Goal: Information Seeking & Learning: Learn about a topic

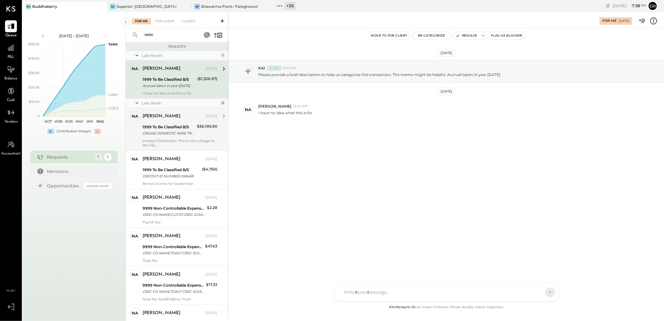
click at [173, 125] on div "1999 To Be Classified B/S" at bounding box center [169, 127] width 53 height 6
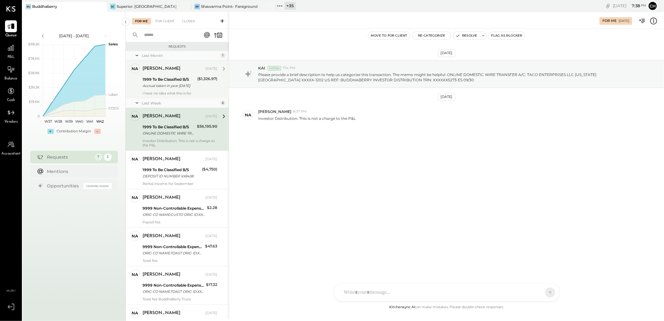
click at [171, 93] on div "I have no idea what this is for" at bounding box center [180, 93] width 75 height 4
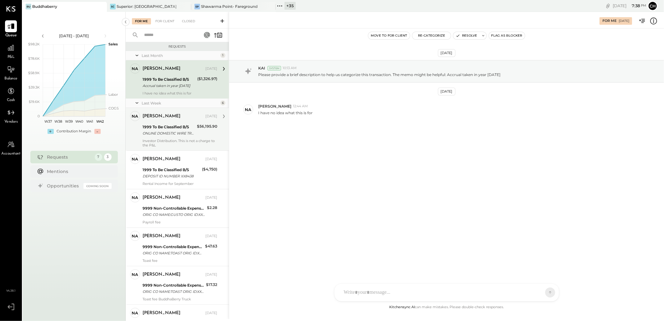
click at [141, 124] on div "na natalie Owner" at bounding box center [134, 120] width 15 height 18
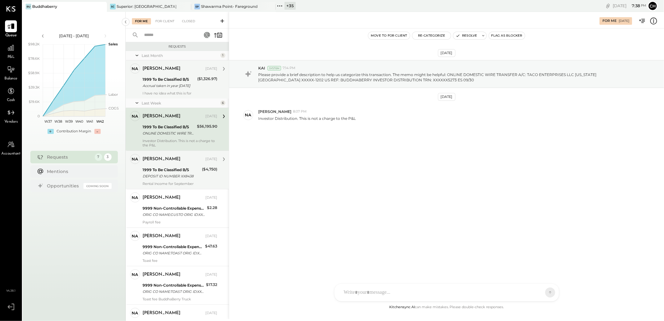
click at [154, 165] on div "natalie Oct 10, 2025 1999 To Be Classified B/S DEPOSIT ID NUMBER XX8438 ($4,750…" at bounding box center [180, 170] width 75 height 32
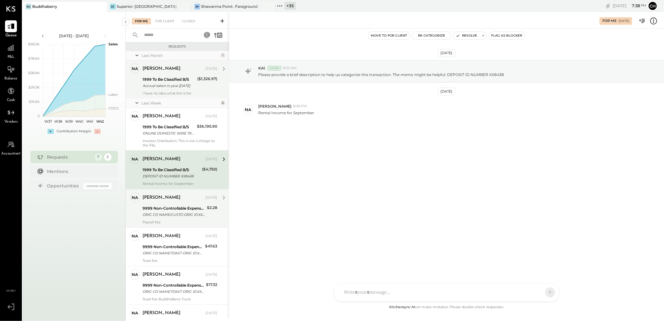
click at [171, 203] on div "natalie Oct 10, 2025" at bounding box center [180, 197] width 75 height 11
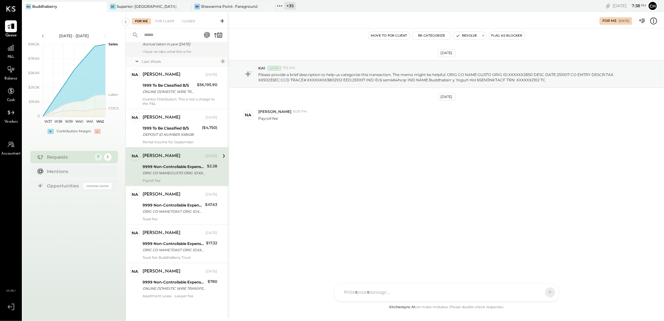
scroll to position [42, 0]
click at [172, 205] on div "9999 Non-Controllable Expenses:Other Income and Expenses:To Be Classified P&L" at bounding box center [173, 204] width 61 height 6
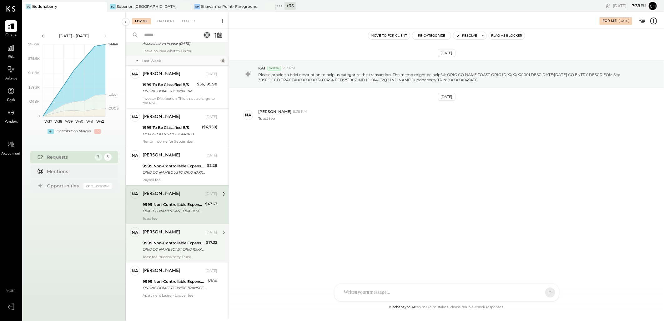
click at [178, 237] on div "natalie Oct 10, 2025" at bounding box center [180, 232] width 75 height 11
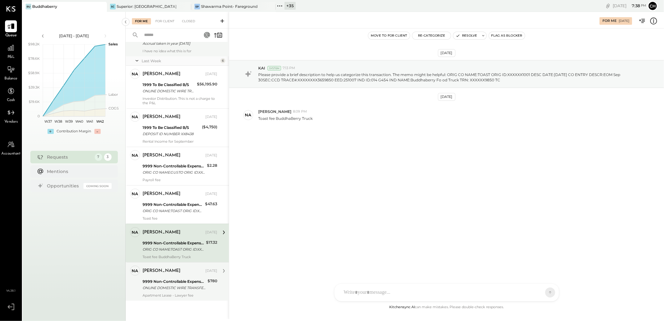
click at [189, 270] on div "natalie" at bounding box center [174, 271] width 62 height 6
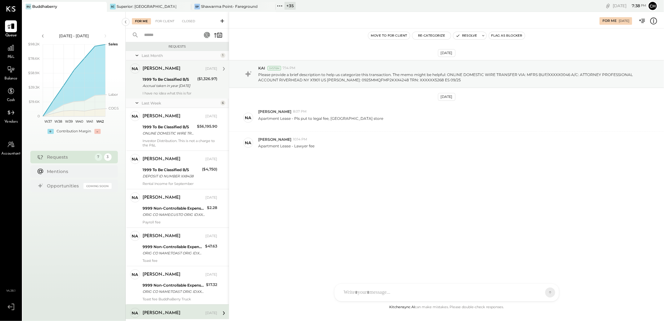
click at [182, 95] on div "I have no idea what this is for" at bounding box center [180, 93] width 75 height 4
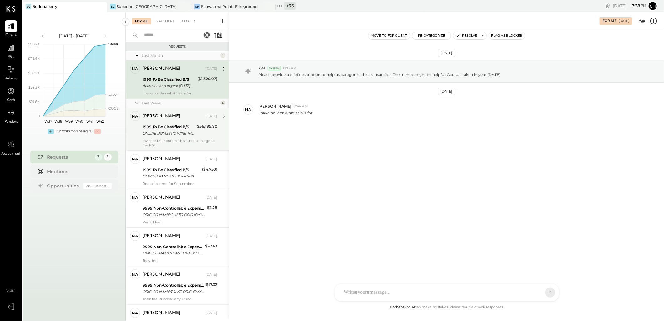
click at [186, 130] on div "ONLINE DOMESTIC WIRE TRANSFER A/C: TACO ENTERPRISES LLC NEW YORK NY XXXXX-1202 …" at bounding box center [169, 133] width 53 height 6
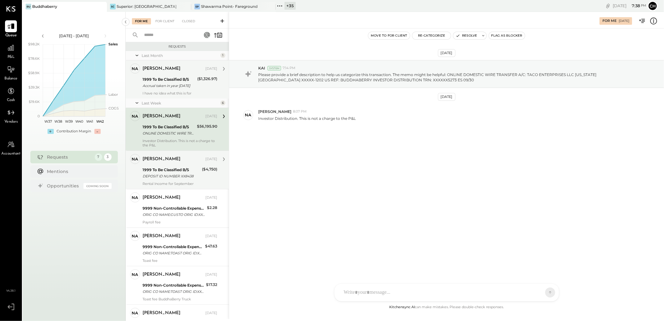
click at [182, 160] on div "natalie" at bounding box center [174, 159] width 62 height 6
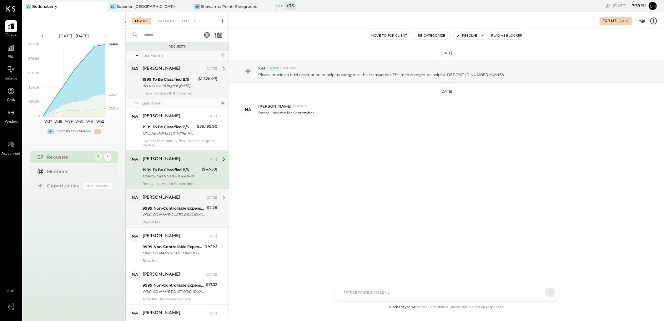
click at [176, 199] on div "natalie" at bounding box center [174, 198] width 62 height 6
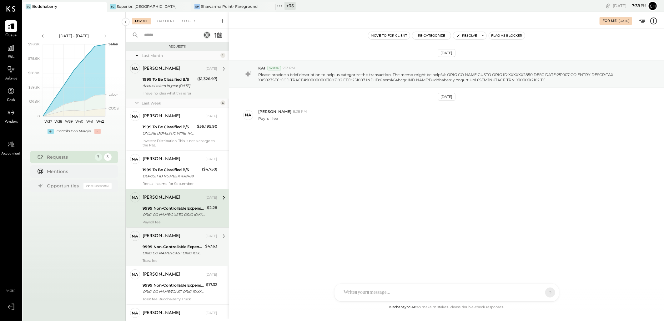
drag, startPoint x: 180, startPoint y: 233, endPoint x: 186, endPoint y: 252, distance: 19.3
click at [181, 234] on div "natalie" at bounding box center [174, 236] width 62 height 6
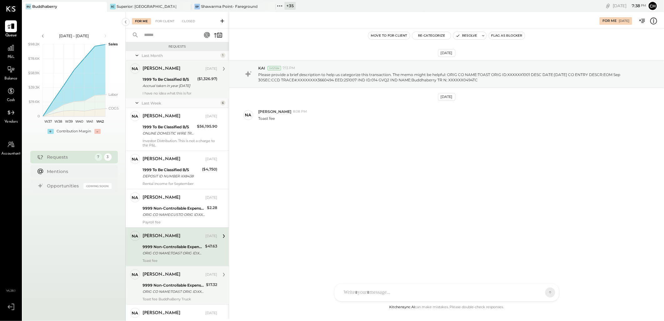
click at [206, 275] on div "Oct 10, 2025" at bounding box center [212, 274] width 12 height 5
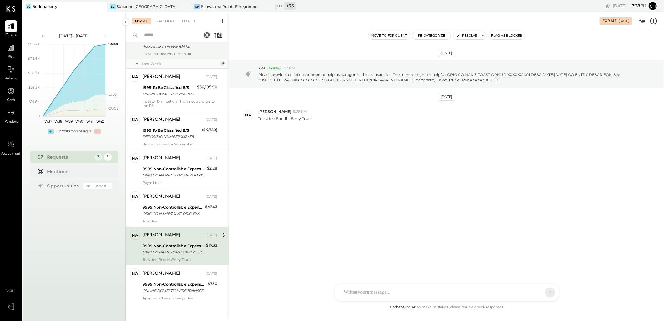
scroll to position [42, 0]
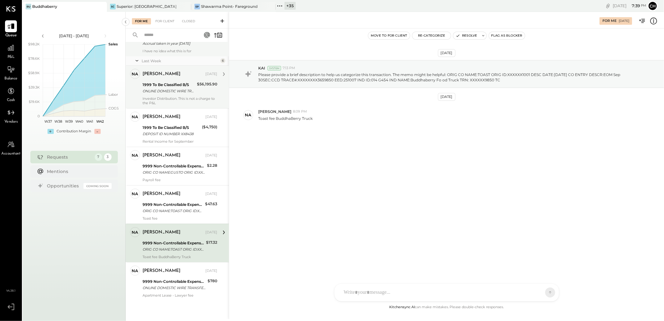
click at [168, 92] on div "ONLINE DOMESTIC WIRE TRANSFER A/C: TACO ENTERPRISES LLC NEW YORK NY XXXXX-1202 …" at bounding box center [169, 91] width 53 height 6
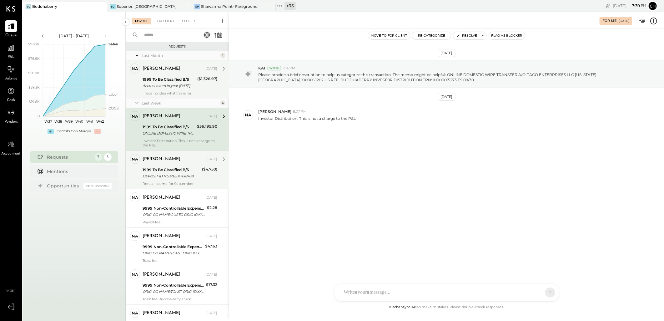
click at [163, 182] on div "Rental Income for September" at bounding box center [180, 183] width 75 height 4
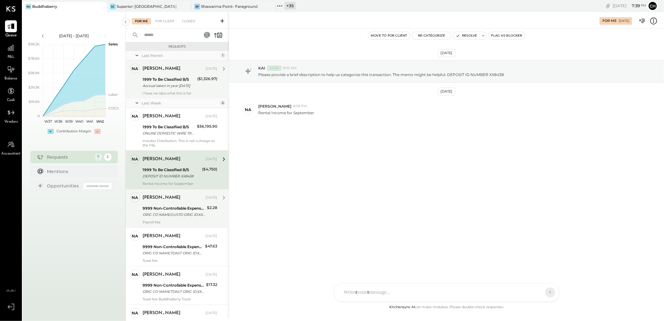
click at [169, 210] on div "9999 Non-Controllable Expenses:Other Income and Expenses:To Be Classified P&L" at bounding box center [174, 208] width 63 height 6
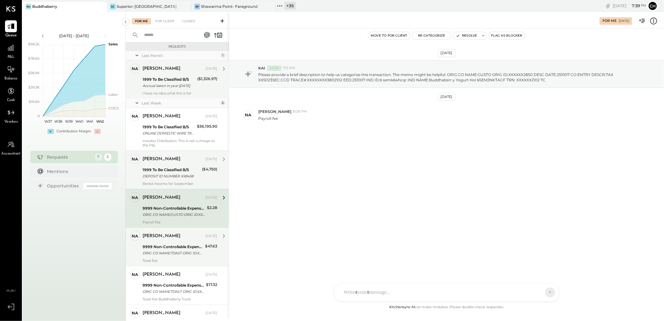
click at [173, 248] on div "9999 Non-Controllable Expenses:Other Income and Expenses:To Be Classified P&L" at bounding box center [173, 247] width 61 height 6
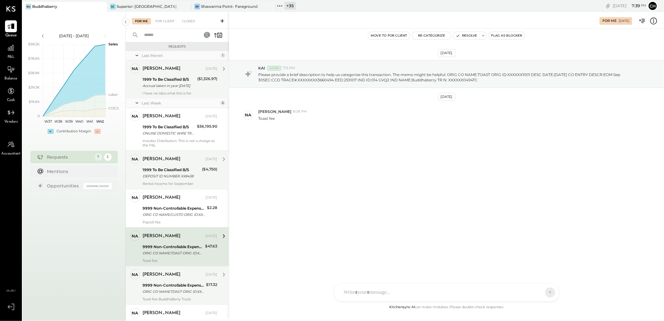
click at [175, 277] on div "natalie" at bounding box center [174, 275] width 62 height 6
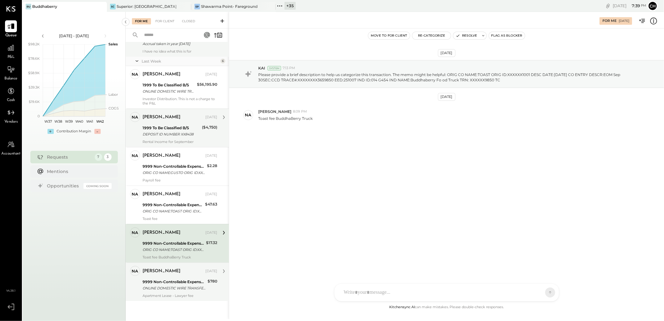
scroll to position [42, 0]
click at [176, 278] on div "9999 Non-Controllable Expenses:Other Income and Expenses:To Be Classified P&L O…" at bounding box center [174, 285] width 63 height 14
